Goal: Information Seeking & Learning: Learn about a topic

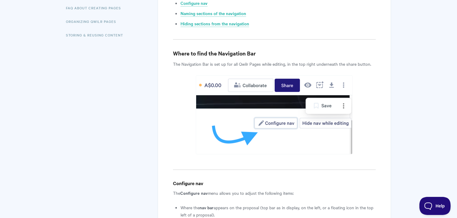
scroll to position [194, 0]
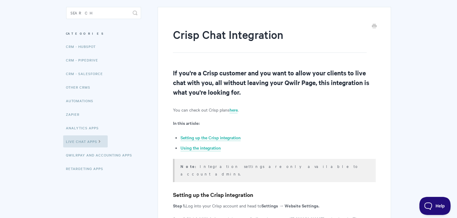
scroll to position [60, 0]
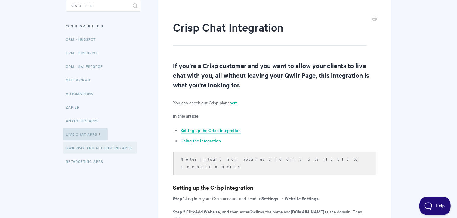
click at [82, 145] on link "QwilrPay and Accounting Apps" at bounding box center [100, 147] width 74 height 12
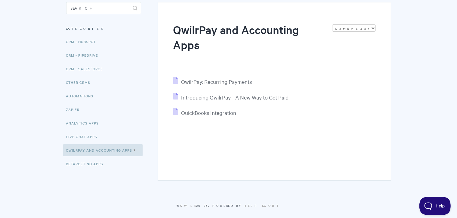
scroll to position [60, 0]
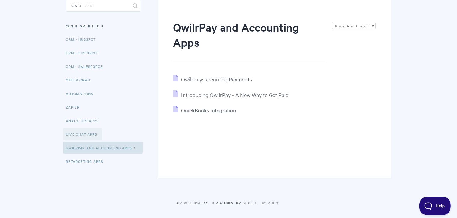
click at [72, 133] on link "Live Chat Apps" at bounding box center [82, 134] width 39 height 12
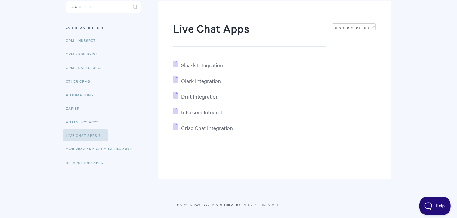
scroll to position [60, 0]
click at [197, 130] on span "Crisp Chat Integration" at bounding box center [207, 126] width 52 height 7
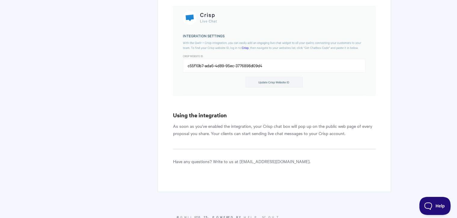
scroll to position [686, 0]
